Goal: Information Seeking & Learning: Learn about a topic

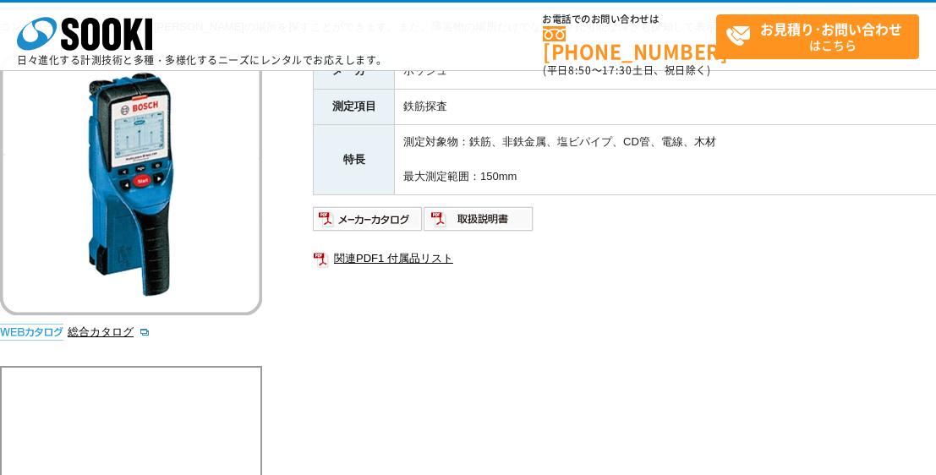
scroll to position [62, 0]
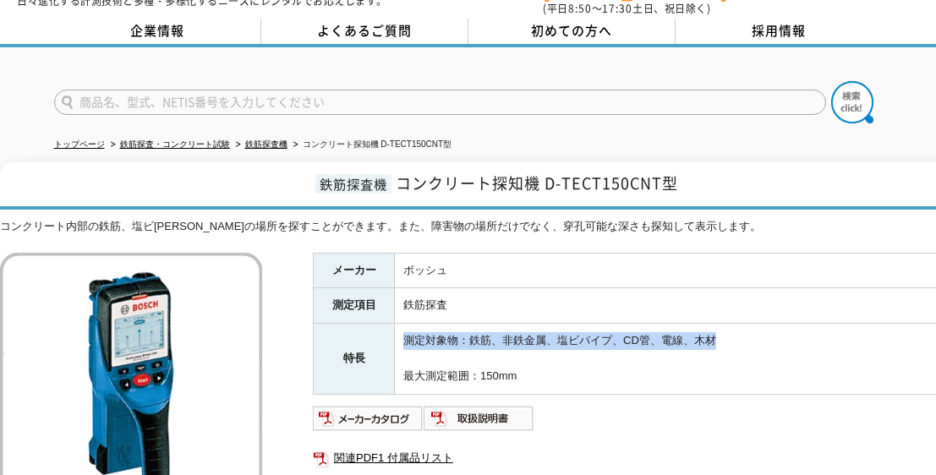
drag, startPoint x: 727, startPoint y: 335, endPoint x: 398, endPoint y: 336, distance: 328.8
click at [398, 336] on td "測定対象物：鉄筋、非鉄金属、塩ビパイプ、CD管、電線、木材 最大測定範囲：150mm" at bounding box center [692, 359] width 594 height 70
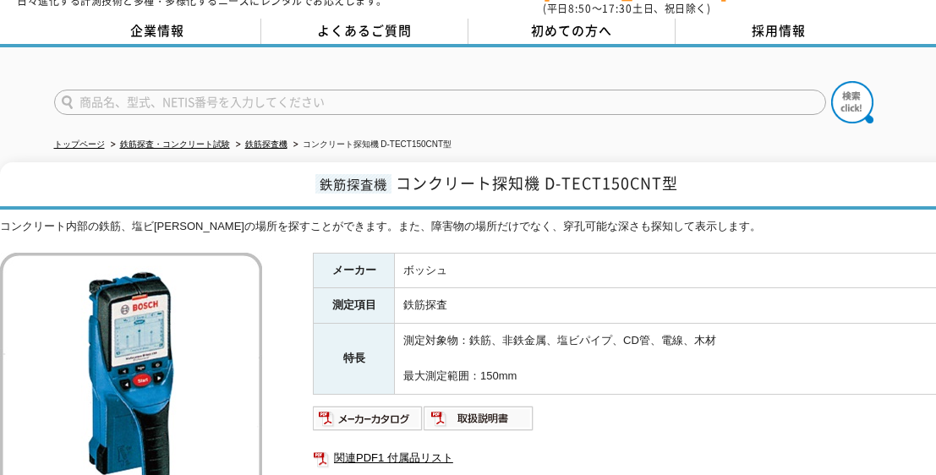
drag, startPoint x: 398, startPoint y: 336, endPoint x: 554, endPoint y: 360, distance: 157.3
click at [469, 360] on td "測定対象物：鉄筋、非鉄金属、塩ビパイプ、CD管、電線、木材 最大測定範囲：150mm" at bounding box center [692, 359] width 594 height 70
drag, startPoint x: 480, startPoint y: 350, endPoint x: 400, endPoint y: 330, distance: 82.8
click at [400, 330] on td "測定対象物：鉄筋、非鉄金属、塩ビパイプ、CD管、電線、木材 最大測定範囲：150mm" at bounding box center [692, 359] width 594 height 70
drag, startPoint x: 400, startPoint y: 330, endPoint x: 417, endPoint y: 330, distance: 16.9
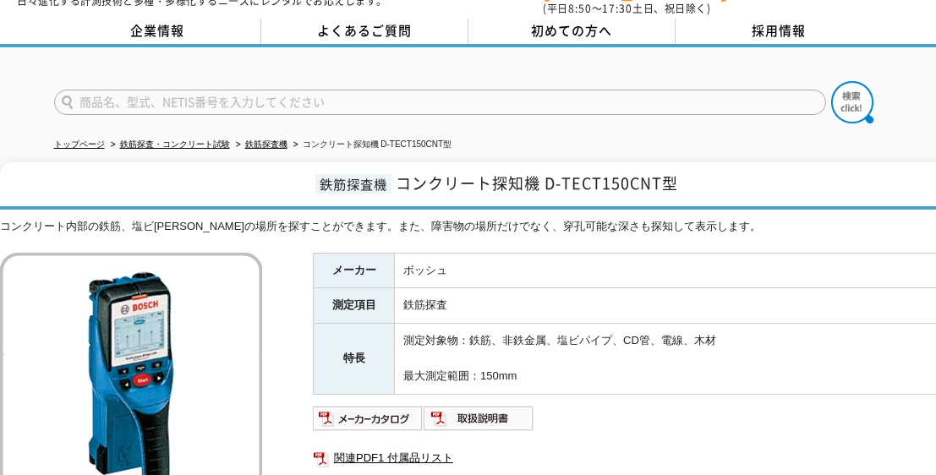
copy td "測定対象物：鉄筋、非鉄金属、塩ビパイプ、CD管、電線、木材 最大測定範囲：150mm"
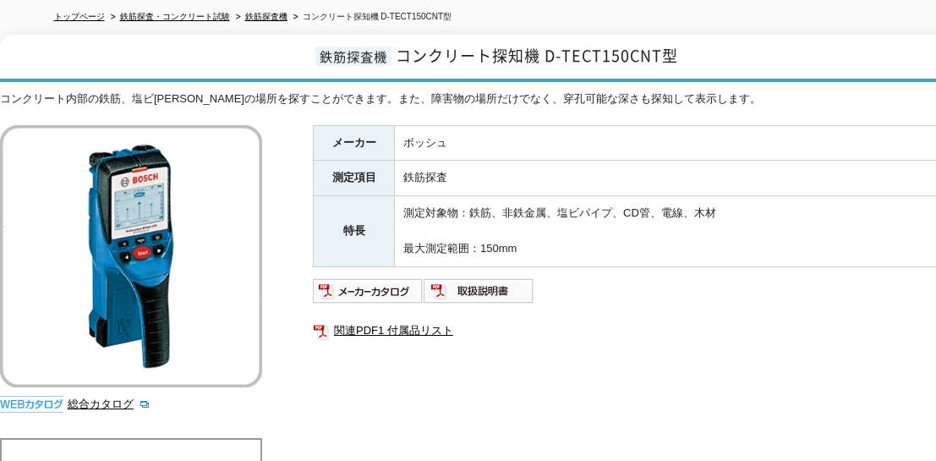
scroll to position [76, 0]
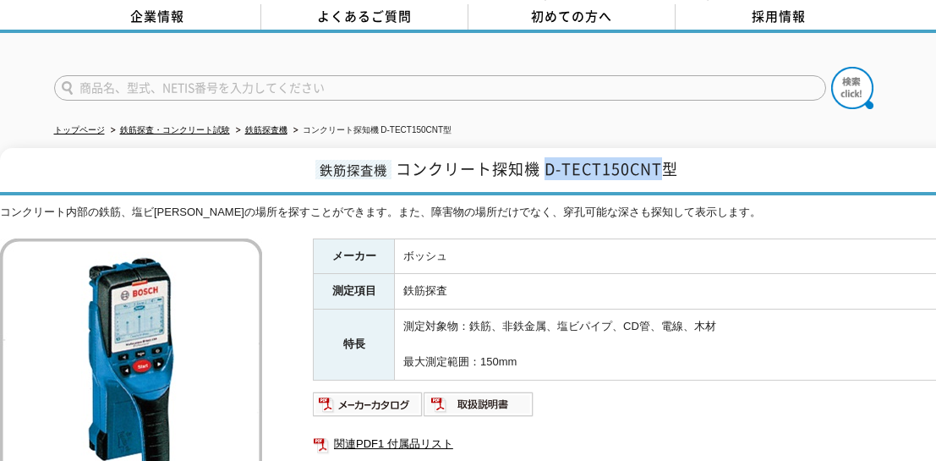
drag, startPoint x: 659, startPoint y: 161, endPoint x: 547, endPoint y: 157, distance: 111.7
click at [469, 157] on span "コンクリート探知機 D-TECT150CNT型" at bounding box center [537, 168] width 282 height 23
copy span "D-TECT150CNT"
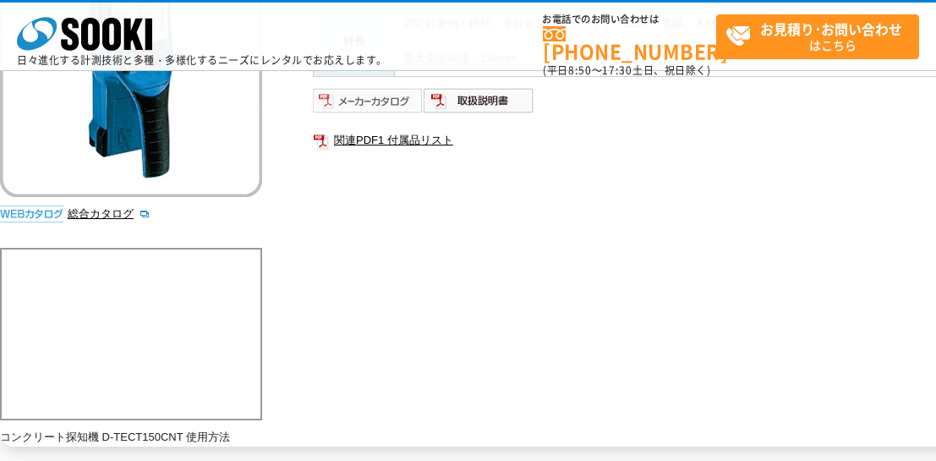
click at [380, 102] on img at bounding box center [368, 100] width 111 height 27
click at [469, 106] on img at bounding box center [479, 100] width 111 height 27
